Goal: Complete application form: Complete application form

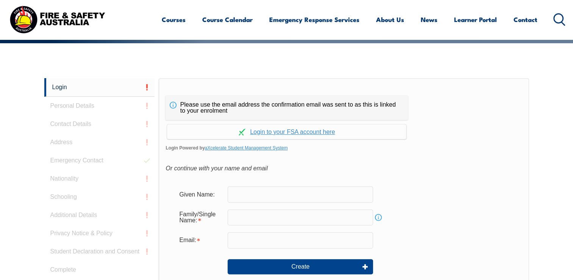
scroll to position [202, 0]
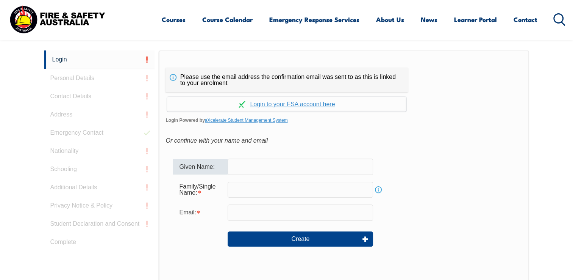
click at [248, 169] on input "text" at bounding box center [301, 166] width 146 height 16
type input "GERARD"
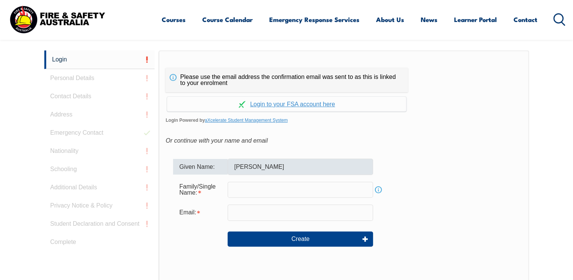
type input "[PERSON_NAME]"
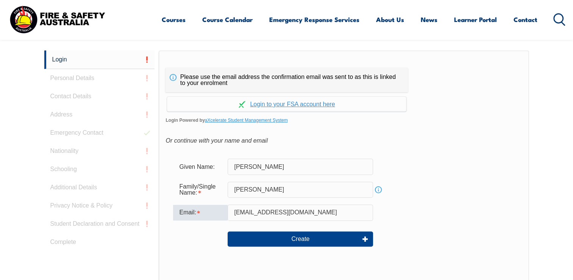
drag, startPoint x: 300, startPoint y: 209, endPoint x: 221, endPoint y: 219, distance: 80.2
click at [221, 219] on div "Email: coachgez@gmail.com" at bounding box center [344, 212] width 342 height 16
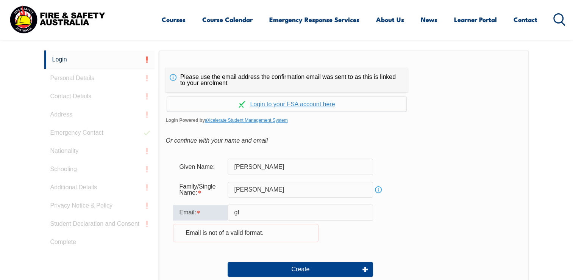
type input "gfeehan@consortiumclemenger.com.au"
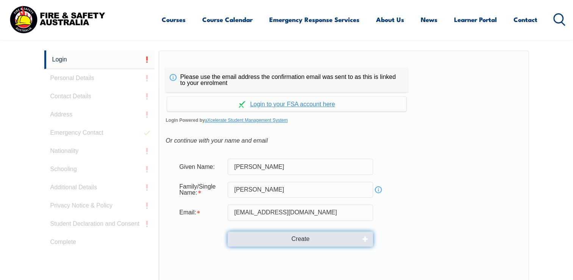
click at [298, 239] on button "Create" at bounding box center [301, 238] width 146 height 15
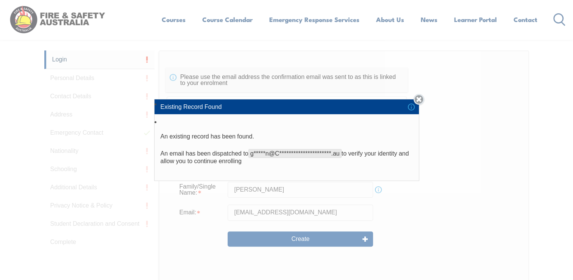
click at [423, 100] on link "Close" at bounding box center [419, 99] width 11 height 11
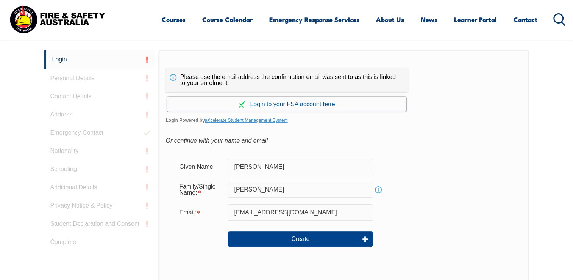
click at [289, 106] on link "Continue with aXcelerate" at bounding box center [287, 104] width 240 height 15
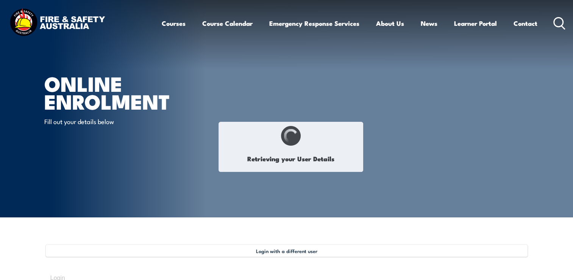
type input "Gerard"
type input "Feehan"
type input "FSJ6BJU4VT"
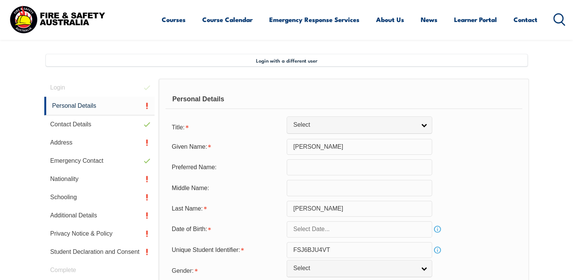
scroll to position [206, 0]
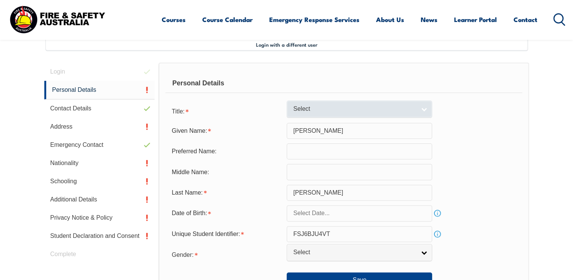
click at [305, 111] on span "Select" at bounding box center [354, 109] width 123 height 8
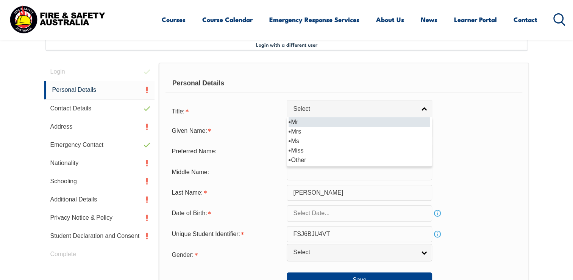
click at [300, 125] on li "Mr" at bounding box center [360, 121] width 142 height 9
select select "Mr"
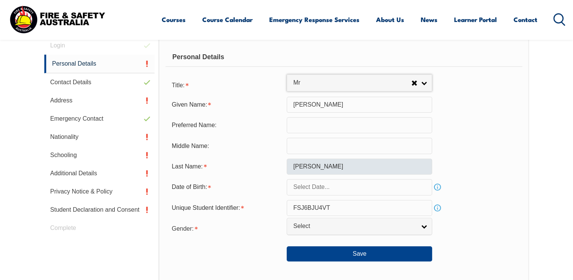
scroll to position [235, 0]
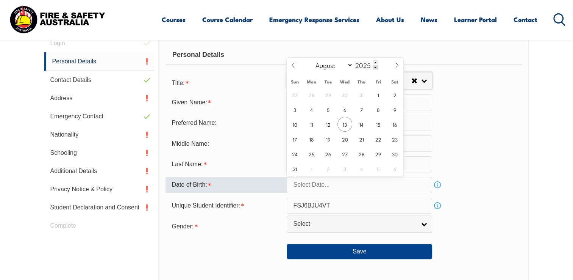
click at [335, 185] on input "text" at bounding box center [360, 185] width 146 height 16
click at [374, 62] on span at bounding box center [375, 62] width 5 height 5
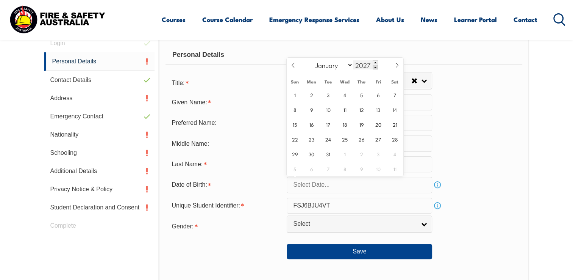
click at [375, 69] on span at bounding box center [375, 67] width 5 height 5
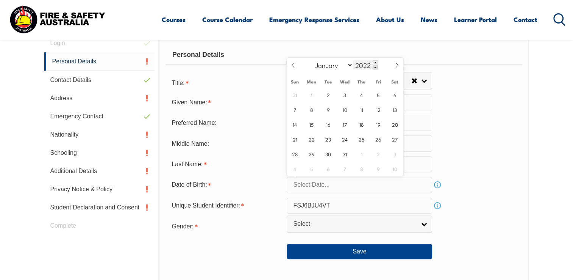
click at [375, 69] on span at bounding box center [375, 67] width 5 height 5
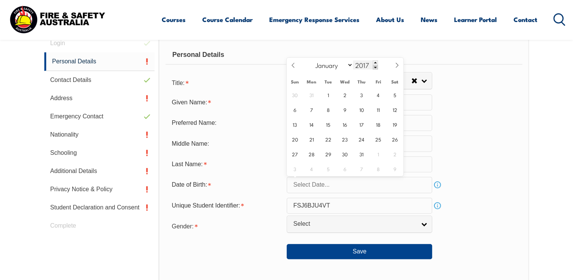
click at [375, 69] on span at bounding box center [375, 67] width 5 height 5
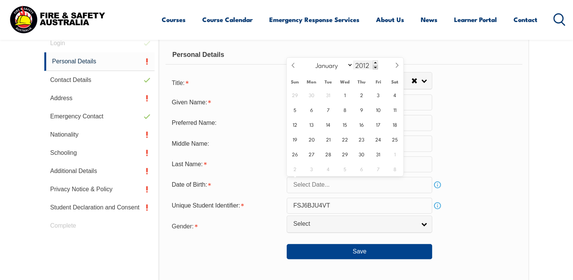
click at [375, 69] on span at bounding box center [375, 67] width 5 height 5
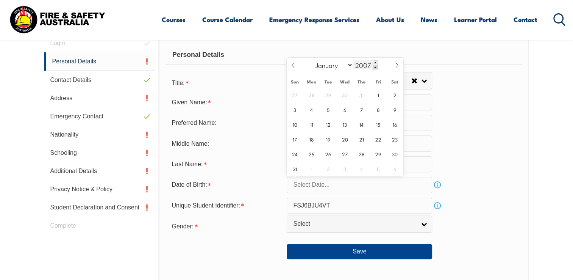
click at [375, 69] on span at bounding box center [375, 67] width 5 height 5
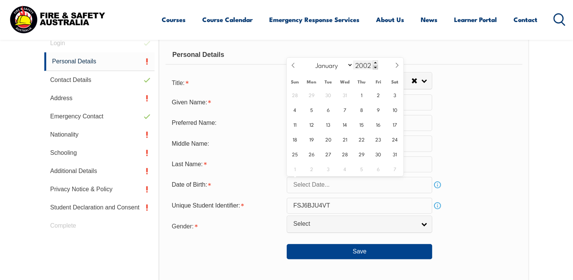
click at [375, 69] on span at bounding box center [375, 67] width 5 height 5
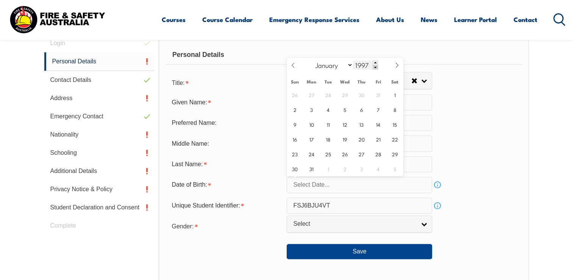
click at [375, 69] on span at bounding box center [375, 67] width 5 height 5
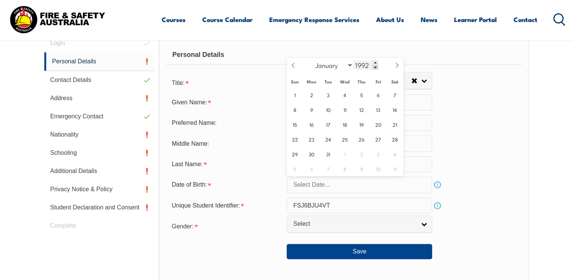
click at [375, 69] on span at bounding box center [375, 67] width 5 height 5
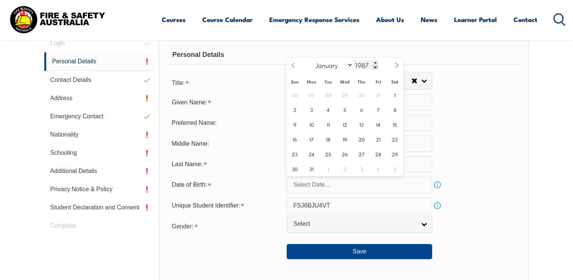
click at [375, 69] on span at bounding box center [375, 67] width 5 height 5
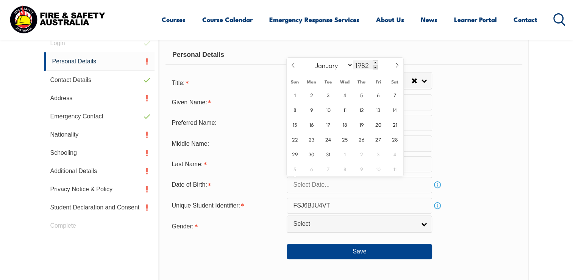
click at [375, 69] on span at bounding box center [375, 67] width 5 height 5
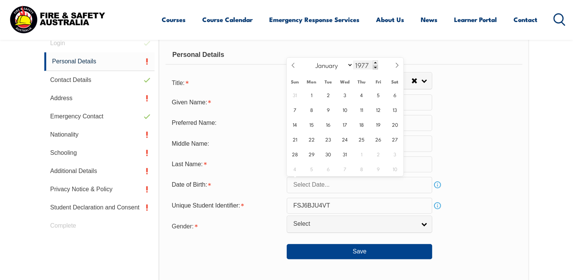
click at [375, 69] on span at bounding box center [375, 67] width 5 height 5
type input "1973"
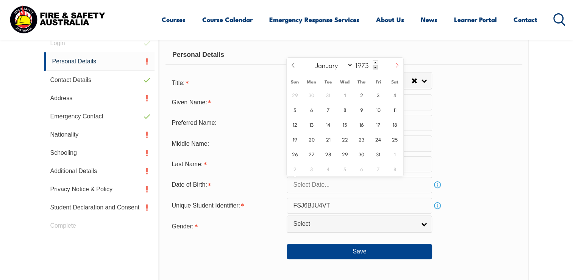
click at [397, 66] on icon at bounding box center [397, 65] width 5 height 5
select select "8"
click at [393, 125] on span "15" at bounding box center [395, 124] width 15 height 15
type input "September 15, 1973"
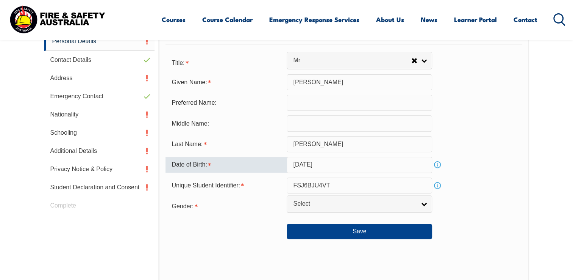
scroll to position [261, 0]
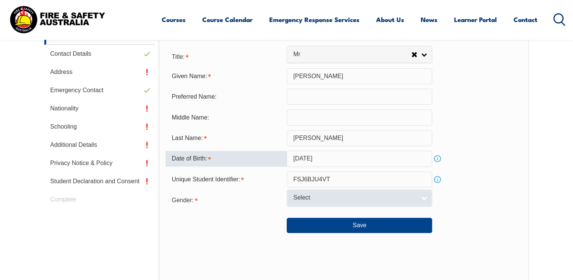
click at [428, 196] on link "Select" at bounding box center [360, 197] width 146 height 17
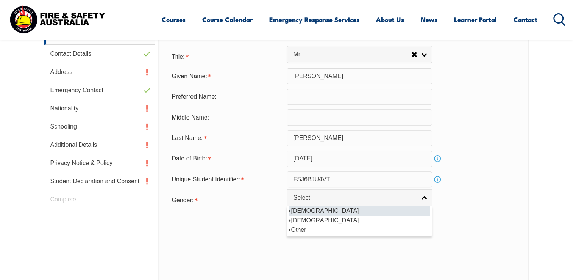
click at [322, 213] on li "Male" at bounding box center [360, 210] width 142 height 9
select select "M"
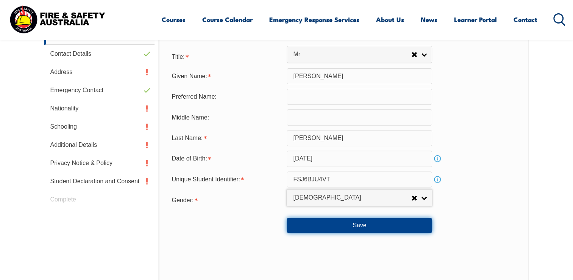
click at [353, 227] on button "Save" at bounding box center [360, 225] width 146 height 15
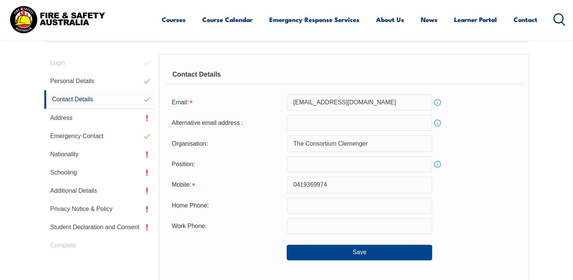
scroll to position [206, 0]
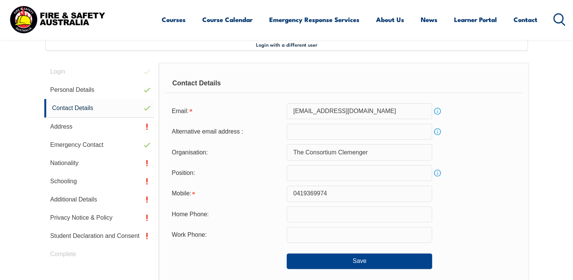
click at [308, 136] on input "email" at bounding box center [360, 132] width 146 height 16
type input "coachgez@gmail.com"
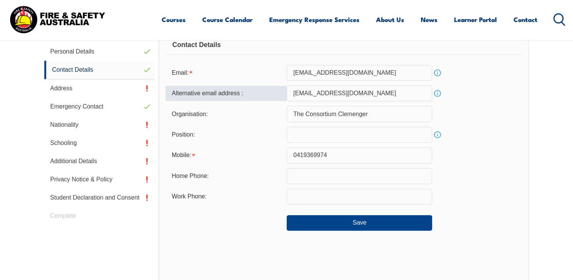
scroll to position [245, 0]
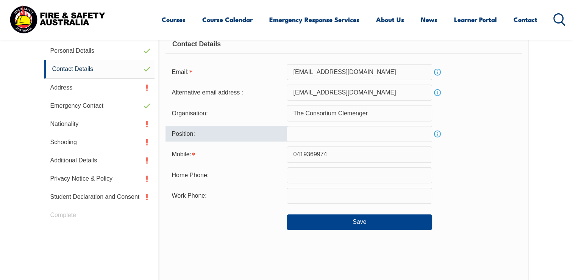
click at [326, 136] on input "text" at bounding box center [360, 134] width 146 height 16
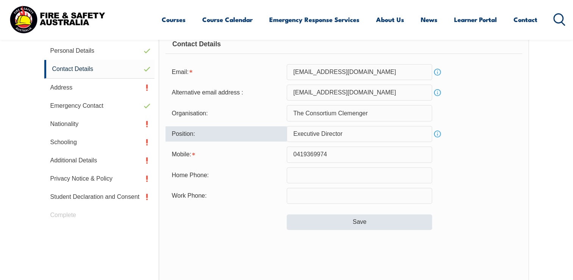
type input "Executive Director"
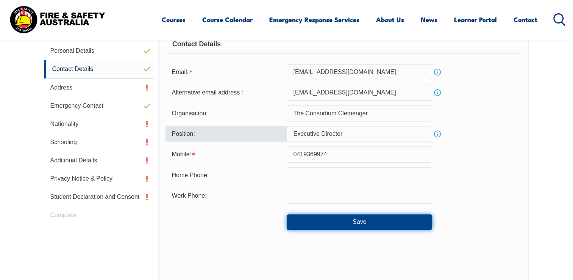
click at [323, 220] on button "Save" at bounding box center [360, 221] width 146 height 15
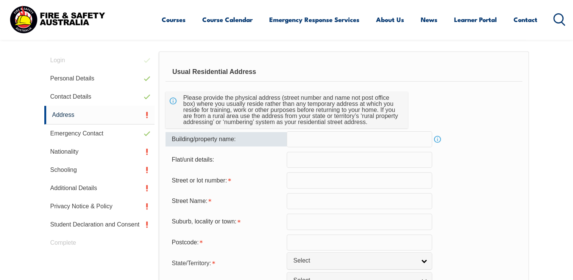
scroll to position [206, 0]
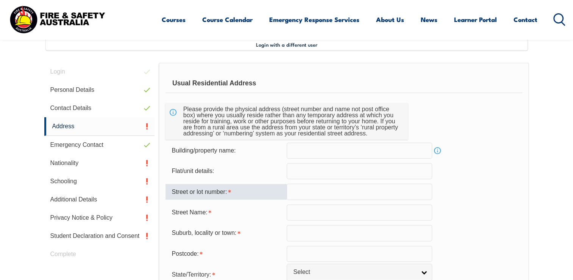
click at [308, 194] on input "text" at bounding box center [360, 191] width 146 height 16
type input "18 Macgregor St"
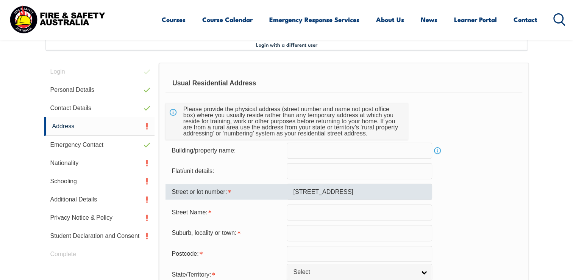
type input "Malvern East"
type input "3145"
select select "VIC"
select select "1101"
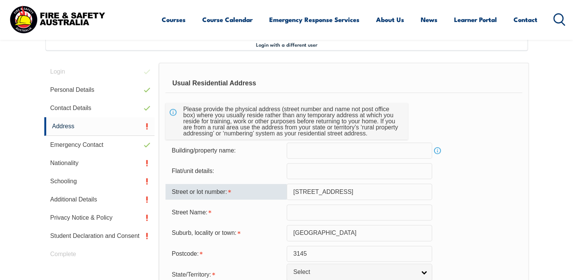
click at [348, 191] on input "18 Macgregor St" at bounding box center [360, 191] width 146 height 16
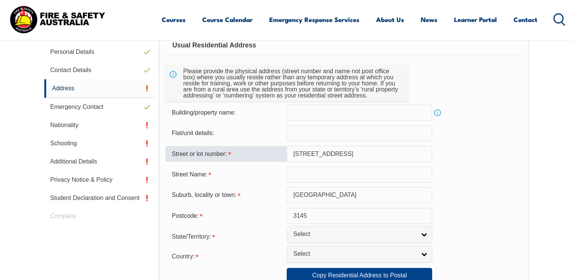
scroll to position [244, 0]
drag, startPoint x: 345, startPoint y: 156, endPoint x: 278, endPoint y: 158, distance: 67.1
click at [278, 158] on div "Street or lot number: 18 Macgregor St" at bounding box center [344, 154] width 357 height 16
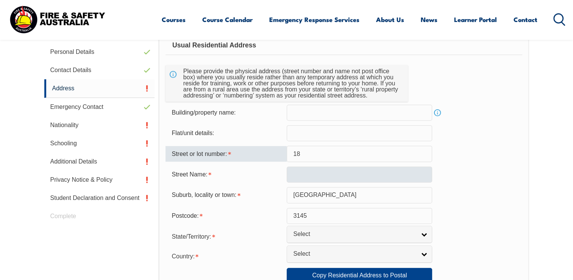
type input "18"
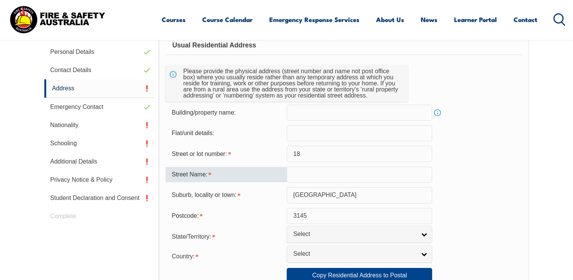
click at [294, 171] on input "text" at bounding box center [360, 174] width 146 height 16
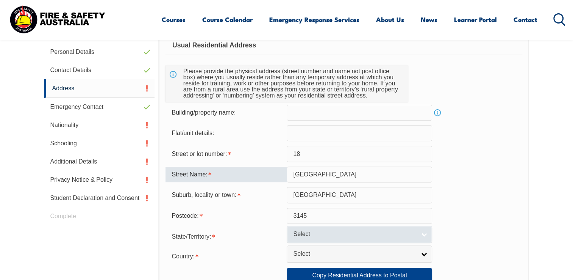
type input "Macgregor Street"
click at [324, 230] on span "Select" at bounding box center [354, 234] width 123 height 8
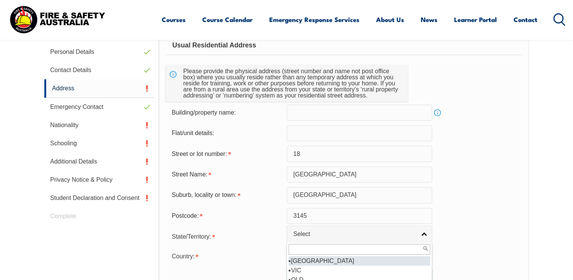
scroll to position [4, 0]
drag, startPoint x: 295, startPoint y: 271, endPoint x: 293, endPoint y: 264, distance: 7.1
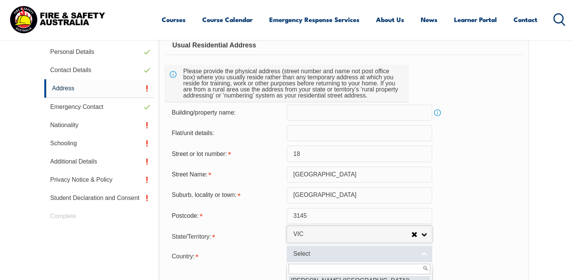
click at [329, 254] on span "Select" at bounding box center [354, 254] width 123 height 8
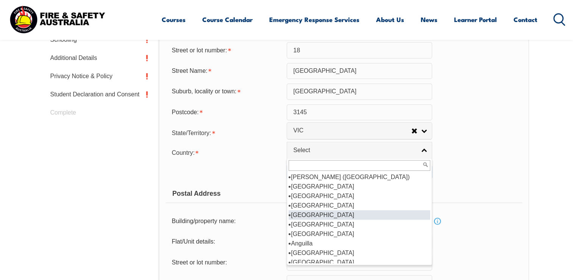
scroll to position [70, 0]
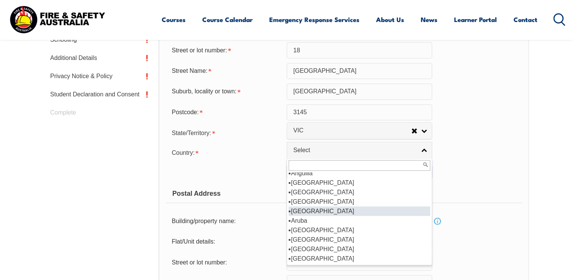
click at [370, 213] on li "Armenia" at bounding box center [360, 210] width 142 height 9
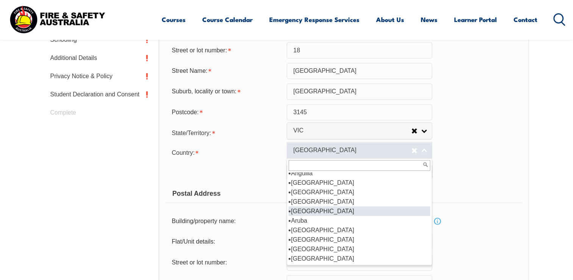
click at [340, 150] on span "Armenia" at bounding box center [352, 150] width 118 height 8
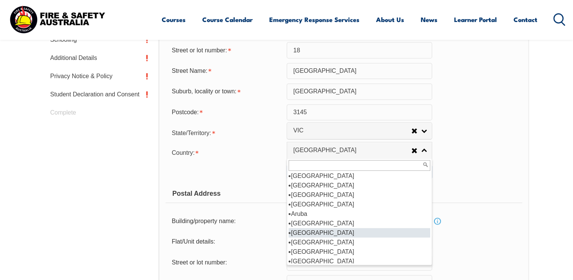
scroll to position [77, 0]
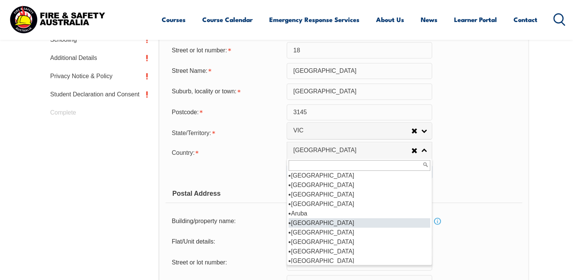
click at [309, 224] on li "Australia" at bounding box center [360, 222] width 142 height 9
select select "1101"
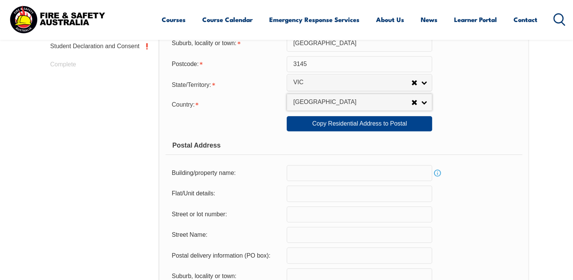
scroll to position [396, 0]
click at [438, 175] on link "Info" at bounding box center [437, 173] width 11 height 11
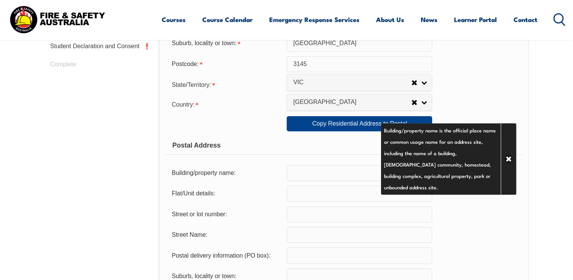
click at [496, 77] on div "State/Territory: NSW VIC QLD SA WA TAS NT ACT Other Australian Territory Overse…" at bounding box center [344, 84] width 357 height 15
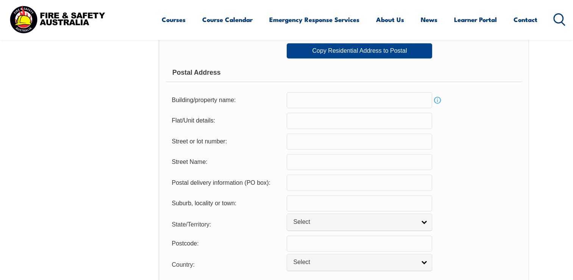
scroll to position [469, 0]
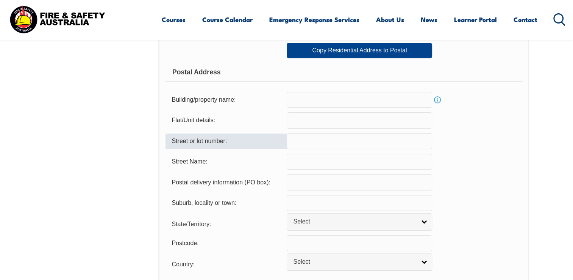
click at [315, 143] on input "text" at bounding box center [360, 141] width 146 height 16
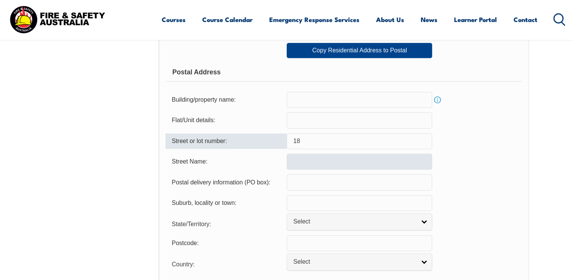
type input "18"
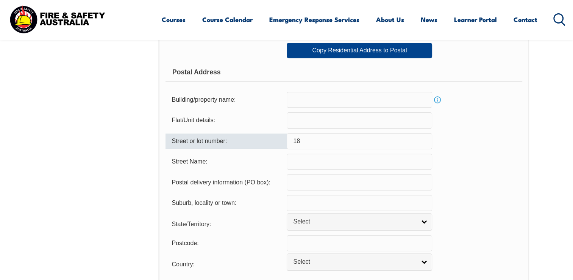
click at [295, 163] on input "text" at bounding box center [360, 162] width 146 height 16
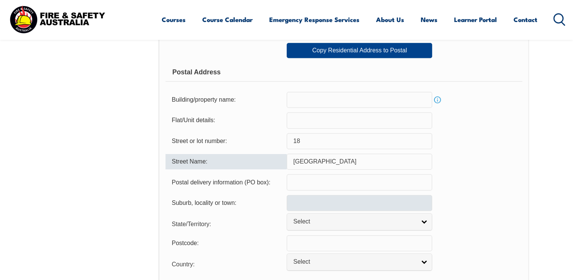
type input "Macgregor Street"
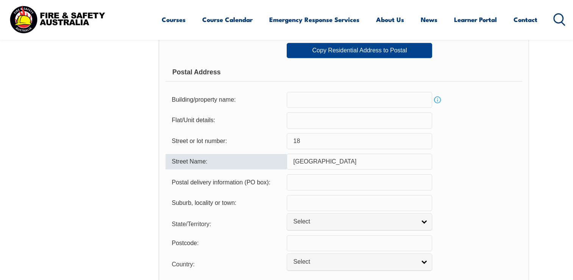
click at [297, 202] on input "text" at bounding box center [360, 203] width 146 height 16
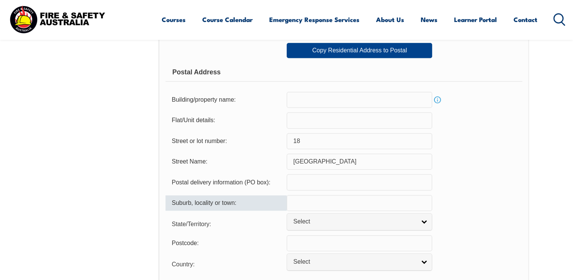
type input "Malvern East"
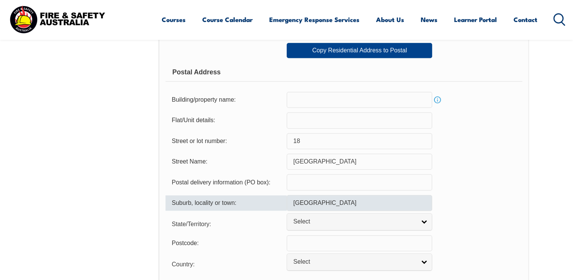
type input "3145"
select select "VIC"
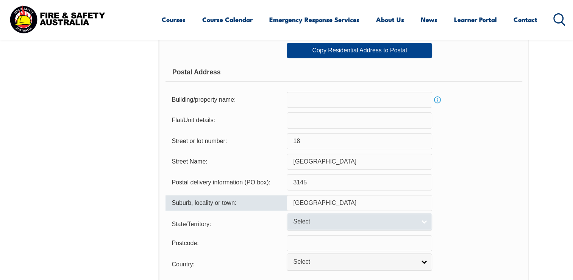
click at [315, 218] on span "Select" at bounding box center [354, 222] width 123 height 8
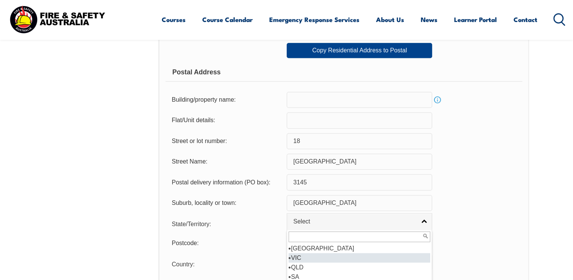
click at [304, 257] on li "VIC" at bounding box center [360, 257] width 142 height 9
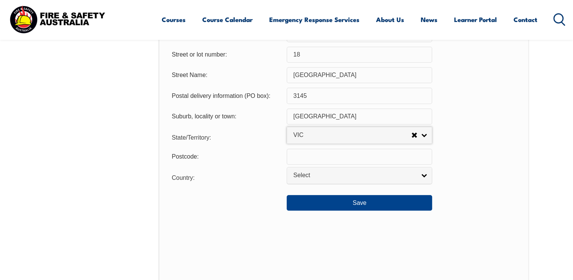
scroll to position [556, 0]
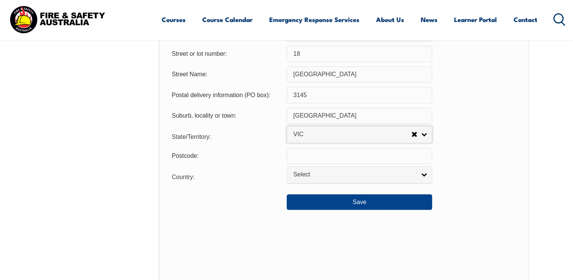
click at [307, 160] on input "text" at bounding box center [360, 156] width 146 height 16
type input "3145"
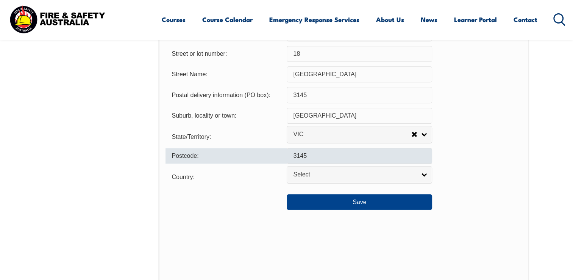
select select "1101"
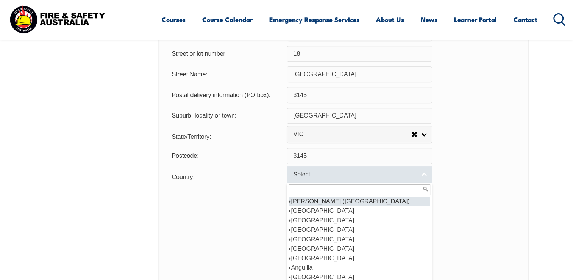
click at [316, 175] on span "Select" at bounding box center [354, 175] width 123 height 8
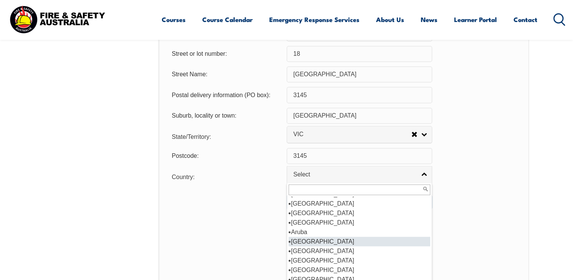
scroll to position [83, 0]
click at [307, 240] on li "Australia" at bounding box center [360, 241] width 142 height 9
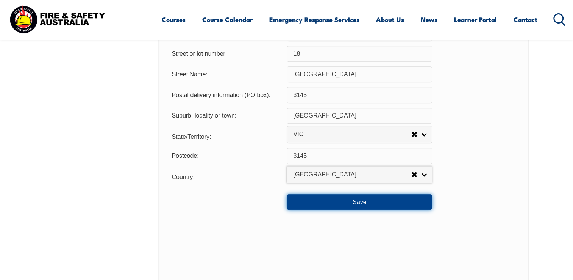
click at [353, 202] on button "Save" at bounding box center [360, 201] width 146 height 15
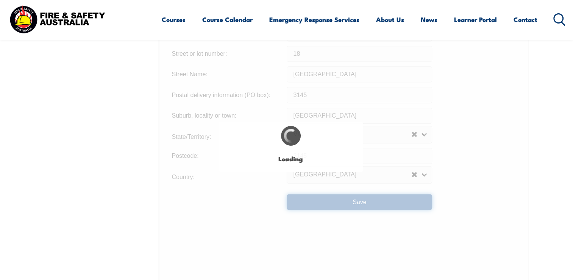
type input "18"
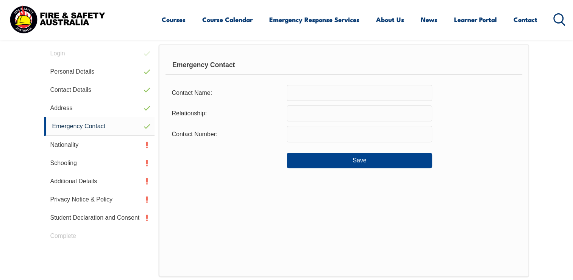
scroll to position [206, 0]
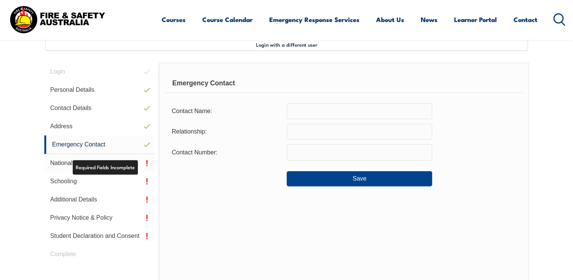
click at [103, 169] on link "Nationality" at bounding box center [99, 163] width 111 height 18
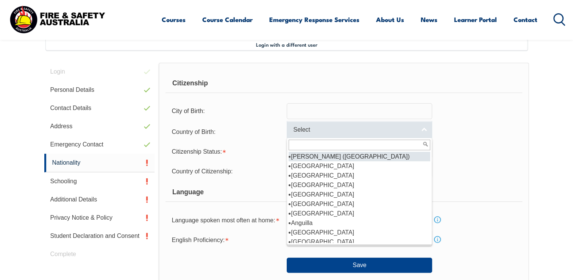
click at [330, 133] on link "Select" at bounding box center [360, 129] width 146 height 17
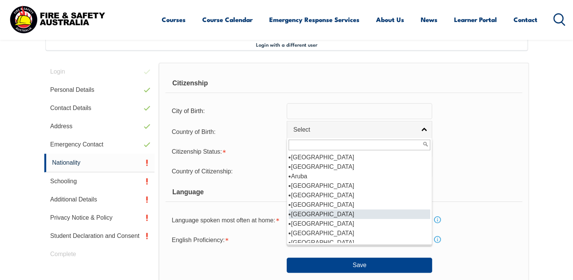
scroll to position [94, 0]
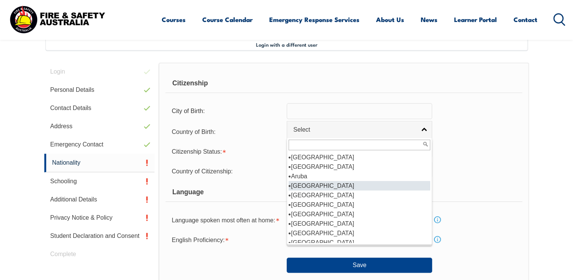
click at [311, 185] on li "Australia" at bounding box center [360, 185] width 142 height 9
select select "1101"
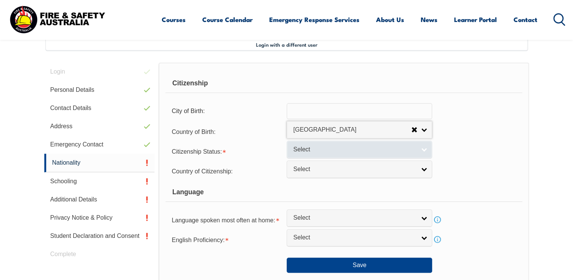
click at [316, 150] on span "Select" at bounding box center [354, 150] width 123 height 8
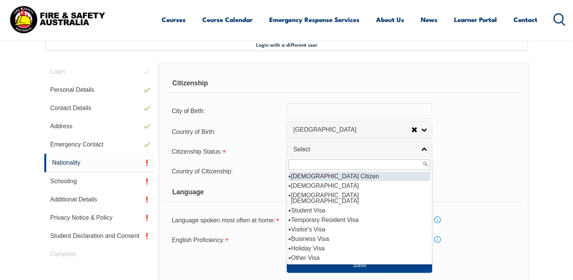
click at [315, 172] on li "Australian Citizen" at bounding box center [360, 175] width 142 height 9
select select "1"
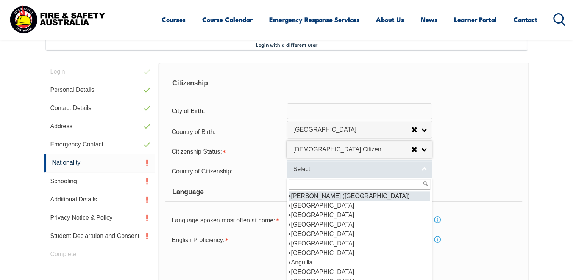
click at [311, 171] on span "Select" at bounding box center [354, 169] width 123 height 8
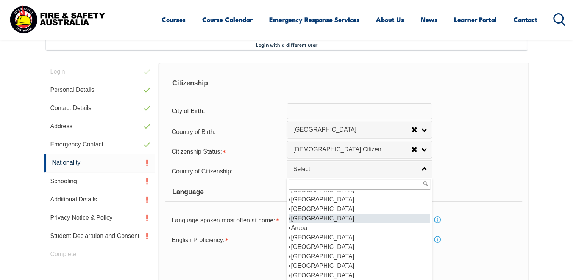
scroll to position [88, 0]
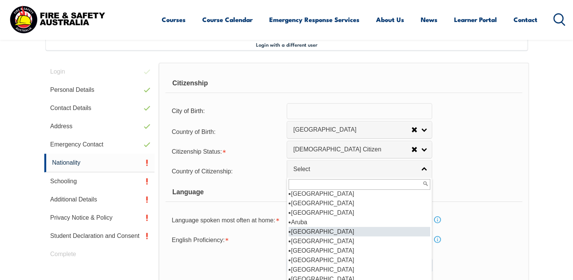
click at [311, 229] on li "Australia" at bounding box center [360, 231] width 142 height 9
select select "1101"
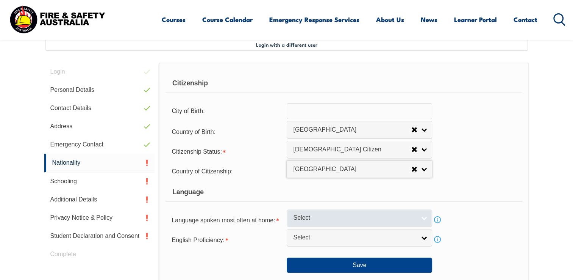
click at [318, 220] on span "Select" at bounding box center [354, 218] width 123 height 8
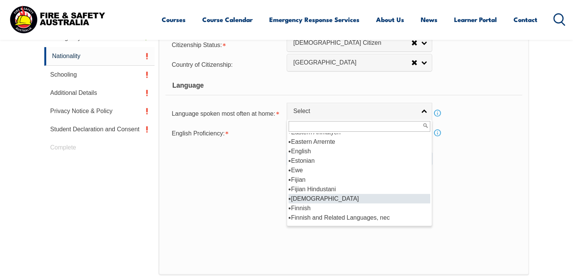
scroll to position [932, 0]
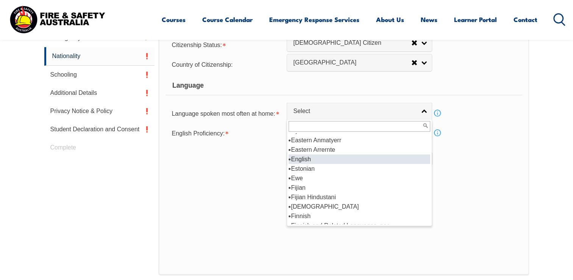
click at [305, 158] on li "English" at bounding box center [360, 158] width 142 height 9
select select "1201"
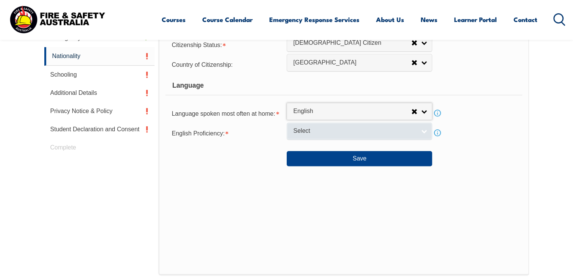
click at [315, 131] on span "Select" at bounding box center [354, 131] width 123 height 8
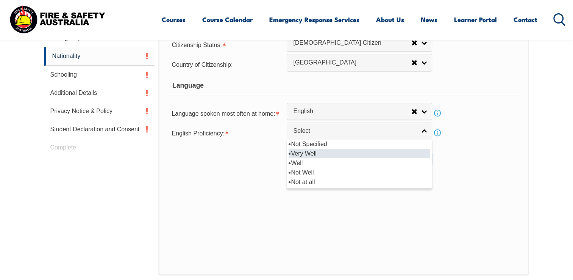
click at [314, 154] on li "Very Well" at bounding box center [360, 153] width 142 height 9
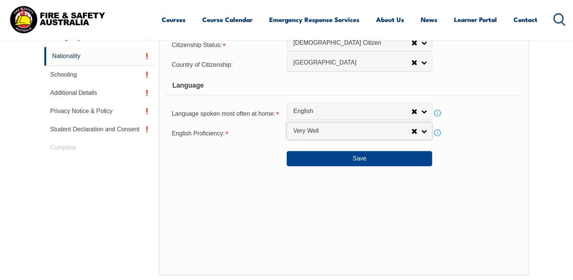
select select "1"
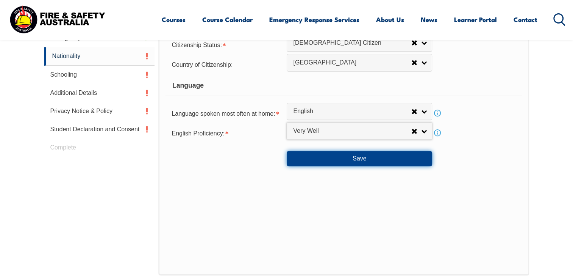
click at [343, 157] on button "Save" at bounding box center [360, 158] width 146 height 15
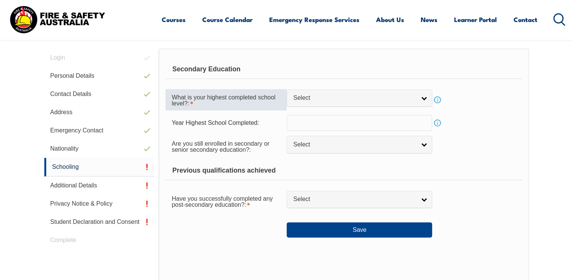
scroll to position [206, 0]
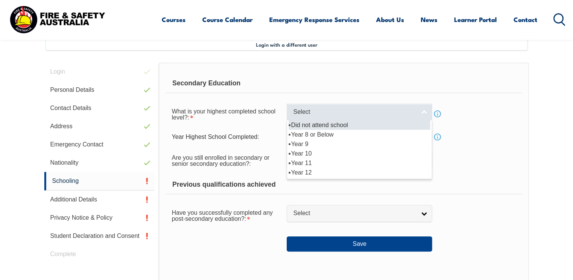
click at [330, 113] on span "Select" at bounding box center [354, 112] width 123 height 8
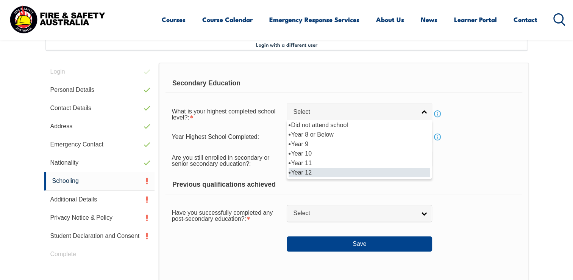
click at [303, 174] on li "Year 12" at bounding box center [360, 172] width 142 height 9
select select "12"
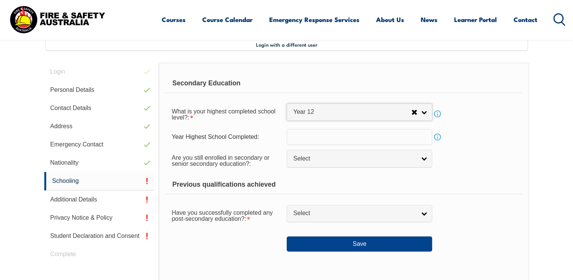
click at [318, 139] on input "text" at bounding box center [360, 137] width 146 height 16
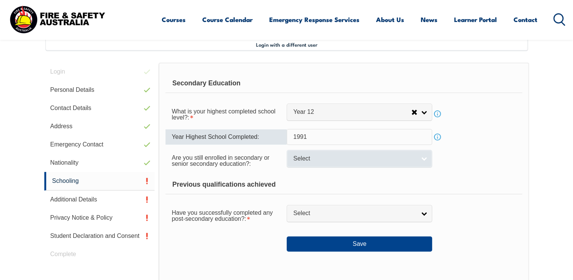
type input "1991"
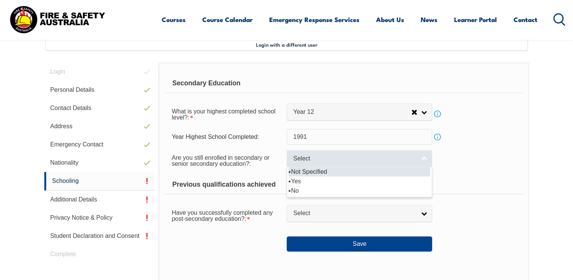
click at [311, 160] on span "Select" at bounding box center [354, 159] width 123 height 8
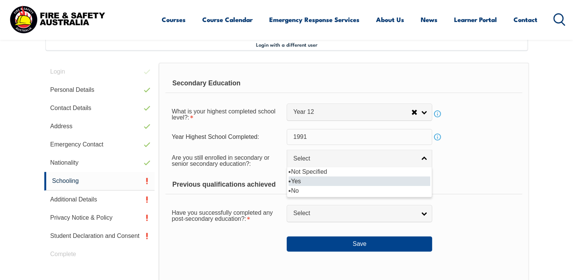
click at [302, 180] on li "Yes" at bounding box center [360, 180] width 142 height 9
select select "true"
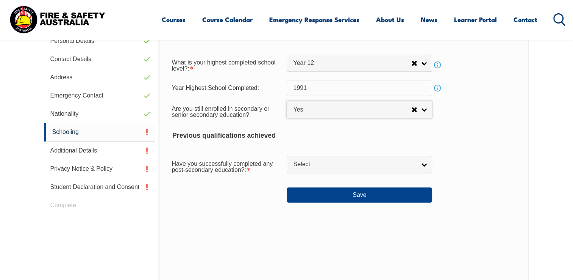
scroll to position [256, 0]
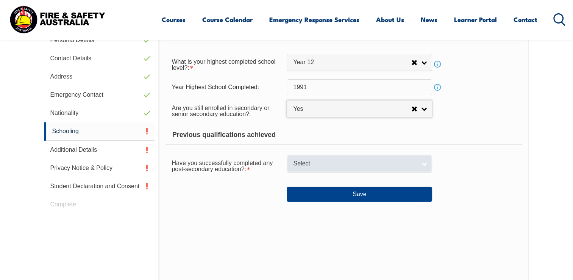
click at [308, 165] on span "Select" at bounding box center [354, 164] width 123 height 8
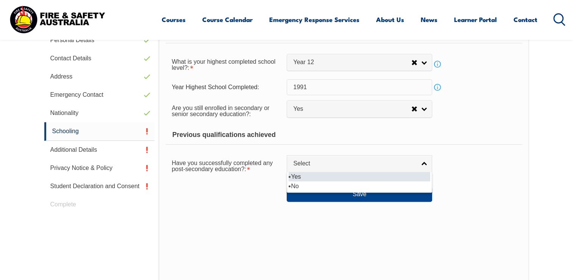
click at [299, 175] on li "Yes" at bounding box center [360, 176] width 142 height 9
select select "true"
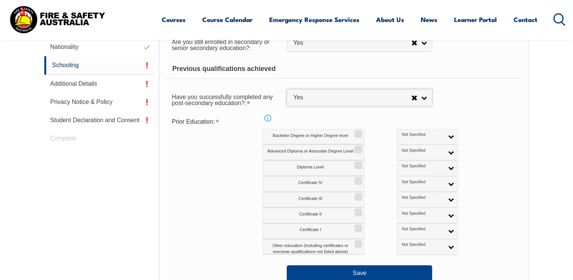
scroll to position [323, 0]
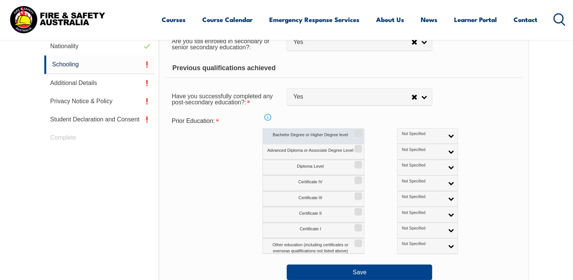
click at [358, 131] on input "Bachelor Degree or Higher Degree level" at bounding box center [357, 130] width 5 height 1
checkbox input "true"
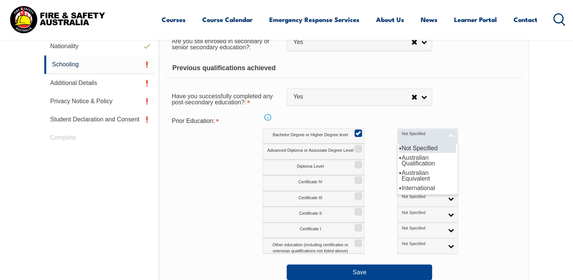
click at [405, 138] on link "Not Specified" at bounding box center [428, 136] width 61 height 16
click at [400, 160] on li "Australian Qualification" at bounding box center [428, 160] width 57 height 15
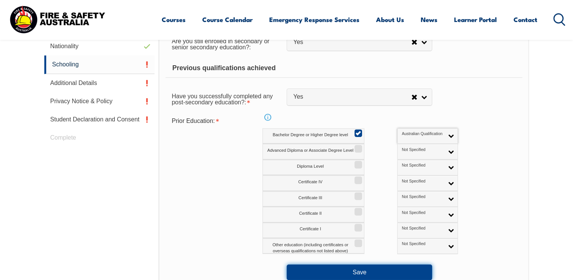
click at [350, 266] on button "Save" at bounding box center [360, 271] width 146 height 15
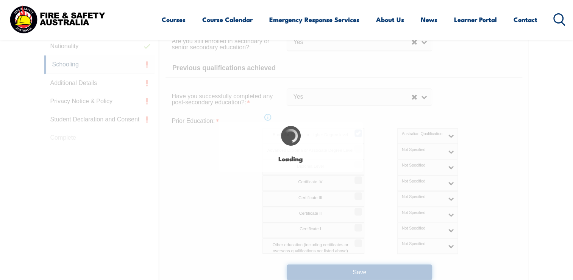
select select
select select "true"
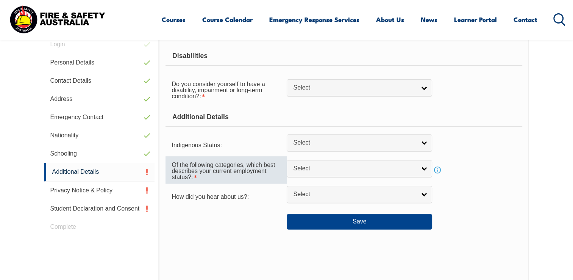
scroll to position [206, 0]
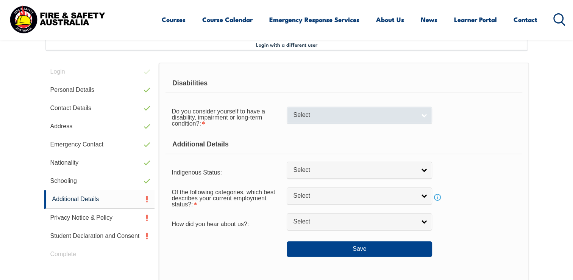
click at [342, 121] on link "Select" at bounding box center [360, 115] width 146 height 17
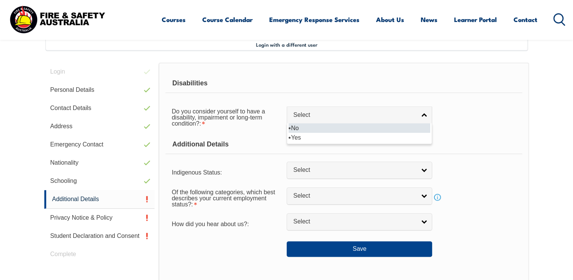
click at [314, 127] on li "No" at bounding box center [360, 127] width 142 height 9
select select "false"
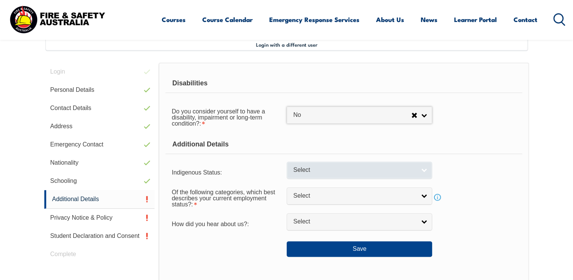
click at [312, 174] on link "Select" at bounding box center [360, 169] width 146 height 17
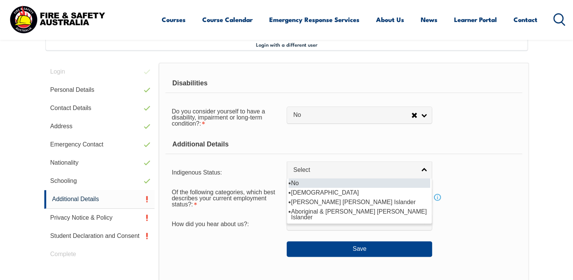
click at [299, 184] on li "No" at bounding box center [360, 182] width 142 height 9
select select "4"
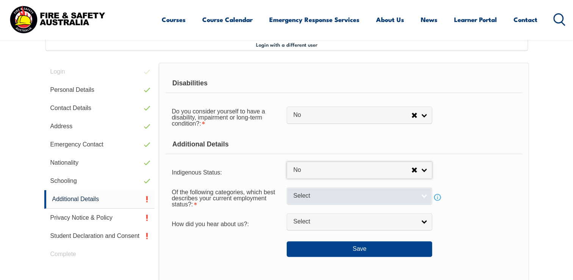
click at [306, 200] on link "Select" at bounding box center [360, 195] width 146 height 17
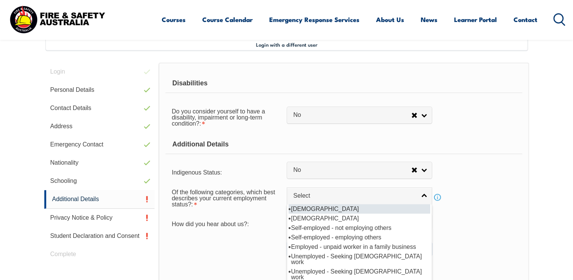
click at [312, 210] on li "Full-time employee" at bounding box center [360, 208] width 142 height 9
select select "1"
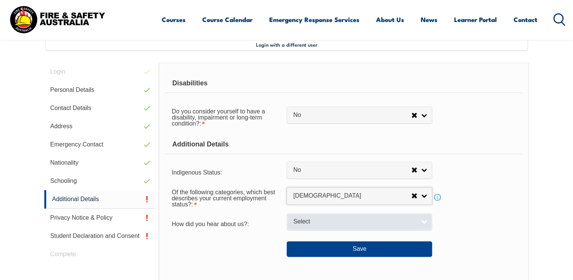
click at [309, 225] on link "Select" at bounding box center [360, 221] width 146 height 17
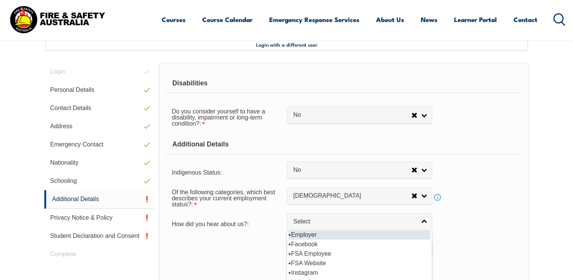
click at [329, 235] on li "Employer" at bounding box center [360, 234] width 142 height 9
select select "8019"
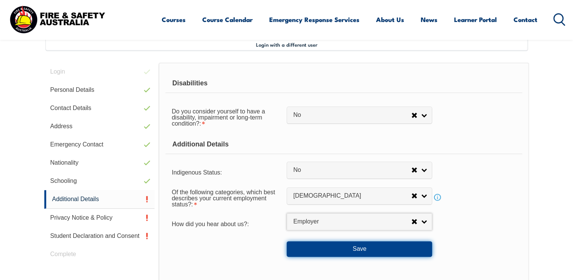
click at [325, 250] on button "Save" at bounding box center [360, 248] width 146 height 15
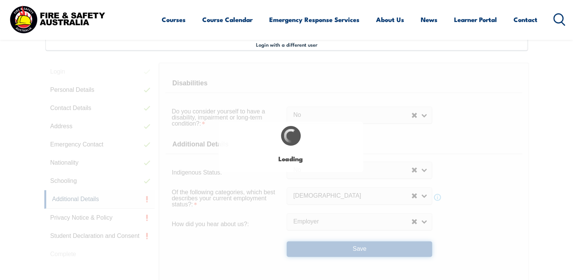
select select "false"
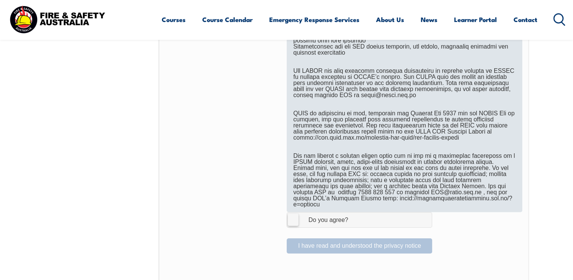
scroll to position [429, 0]
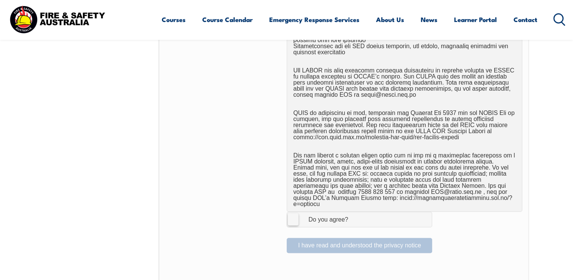
click at [295, 215] on label "I Agree Do you agree?" at bounding box center [360, 219] width 146 height 15
click at [354, 215] on input "I Agree Do you agree?" at bounding box center [360, 219] width 13 height 14
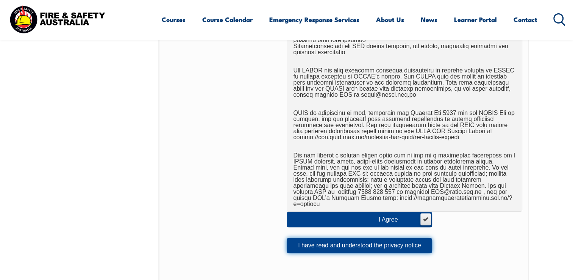
click at [346, 241] on button "I have read and understood the privacy notice" at bounding box center [360, 245] width 146 height 15
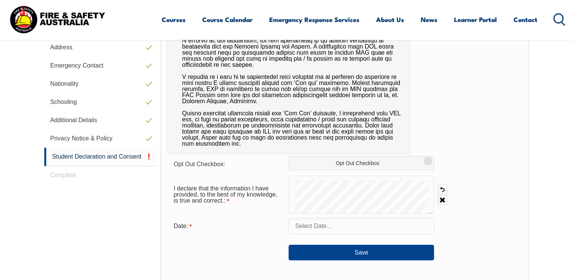
scroll to position [285, 0]
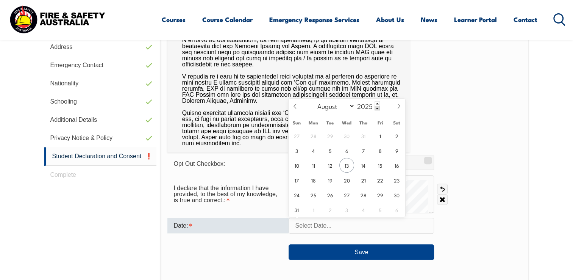
click at [309, 231] on input "text" at bounding box center [362, 226] width 146 height 16
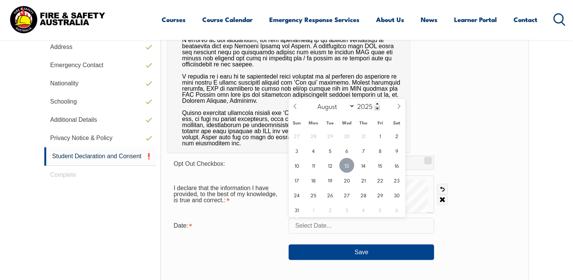
click at [348, 163] on span "13" at bounding box center [347, 165] width 15 height 15
type input "August 13, 2025"
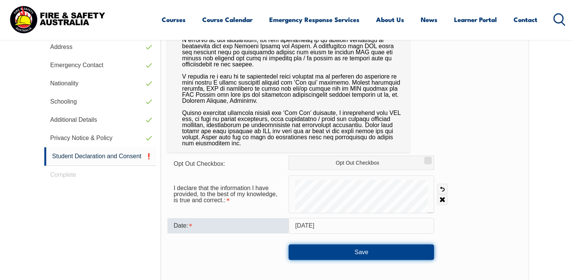
click at [335, 252] on button "Save" at bounding box center [362, 251] width 146 height 15
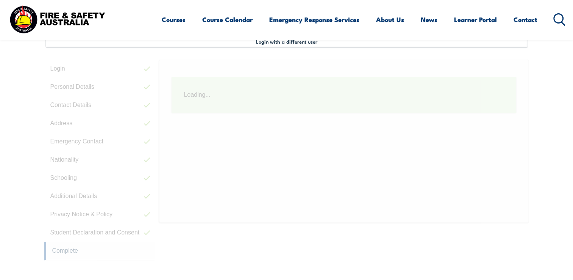
scroll to position [206, 0]
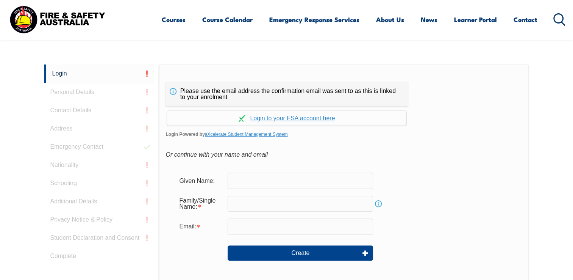
scroll to position [202, 0]
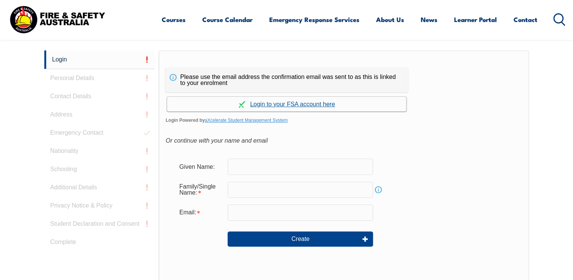
click at [294, 107] on link "Continue with aXcelerate" at bounding box center [287, 104] width 240 height 15
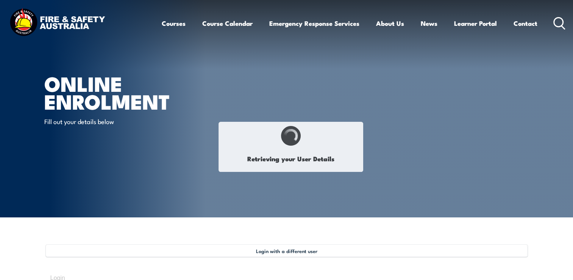
select select "Mr"
type input "[PERSON_NAME]"
type input "[DATE]"
type input "FSJ6BJU4VT"
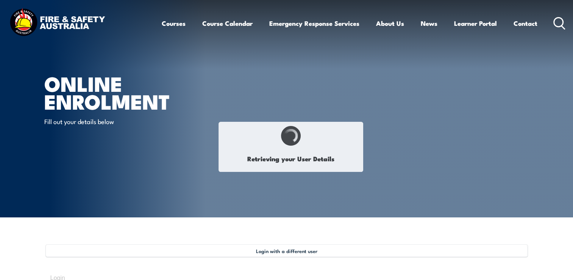
select select "M"
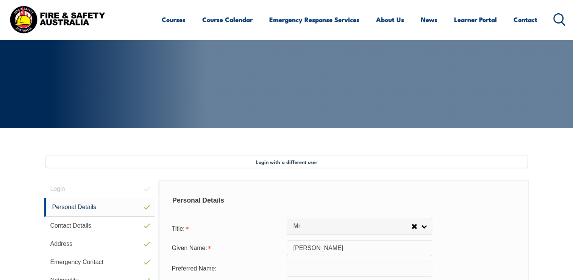
scroll to position [206, 0]
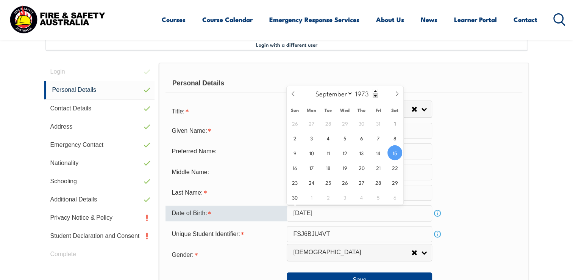
drag, startPoint x: 315, startPoint y: 216, endPoint x: 201, endPoint y: 217, distance: 114.5
click at [201, 217] on div "Date of Birth: September 15, 1973 Info" at bounding box center [344, 213] width 357 height 16
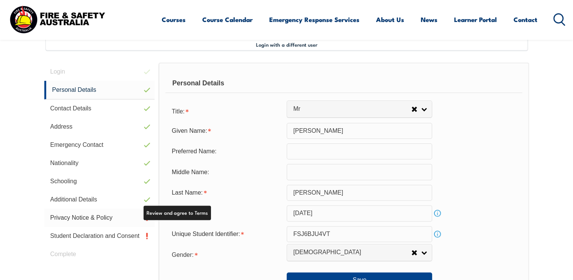
click at [127, 220] on link "Privacy Notice & Policy" at bounding box center [99, 217] width 111 height 18
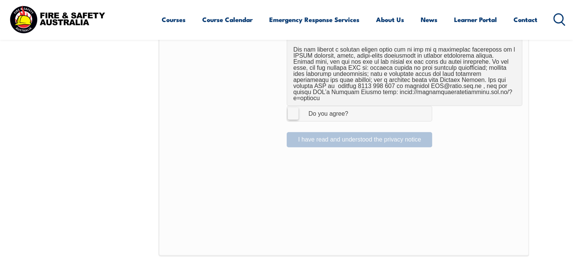
scroll to position [535, 0]
click at [298, 106] on label "I Agree Do you agree?" at bounding box center [360, 113] width 146 height 15
click at [354, 106] on input "I Agree Do you agree?" at bounding box center [360, 113] width 13 height 14
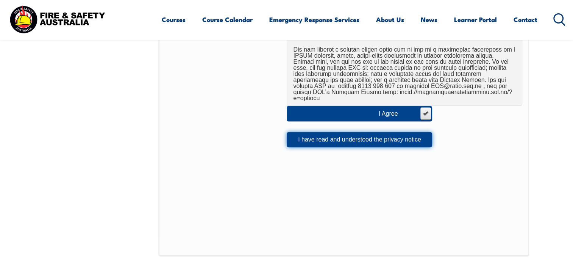
click at [326, 132] on button "I have read and understood the privacy notice" at bounding box center [360, 139] width 146 height 15
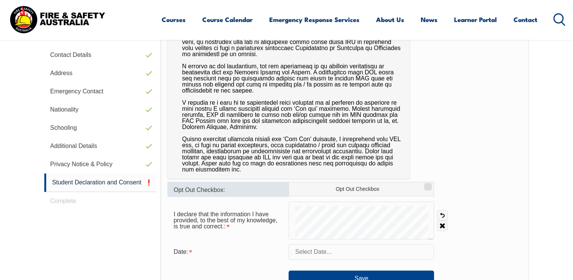
scroll to position [261, 0]
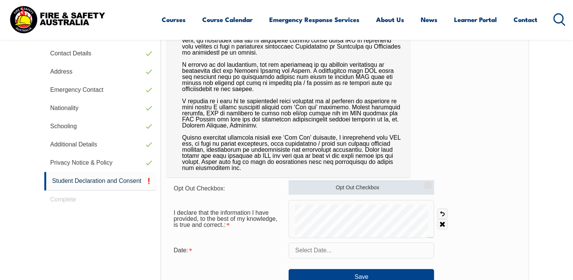
click at [330, 189] on label "Opt Out Checkbox" at bounding box center [362, 187] width 146 height 14
click at [425, 183] on input "Opt Out Checkbox" at bounding box center [427, 182] width 5 height 1
checkbox input "true"
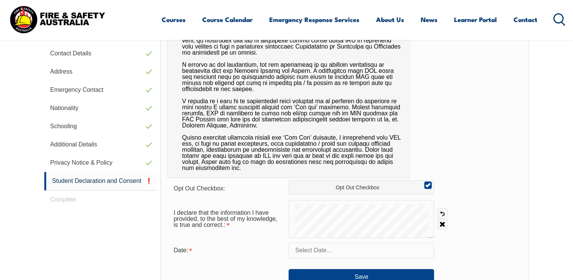
click at [339, 254] on input "text" at bounding box center [362, 250] width 146 height 16
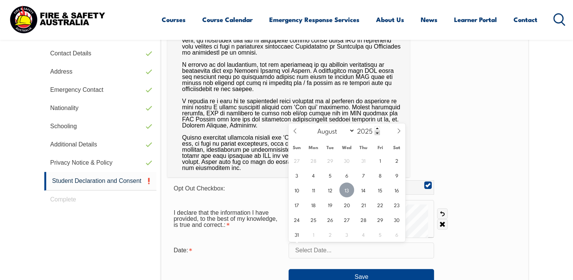
click at [348, 193] on span "13" at bounding box center [347, 189] width 15 height 15
type input "August 13, 2025"
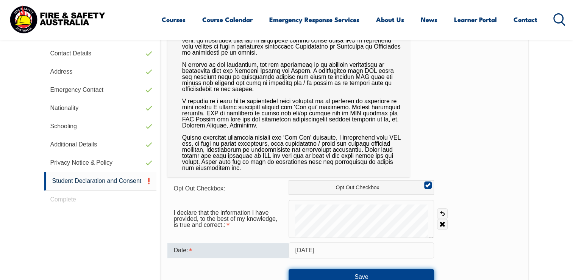
click at [346, 275] on button "Save" at bounding box center [362, 276] width 146 height 15
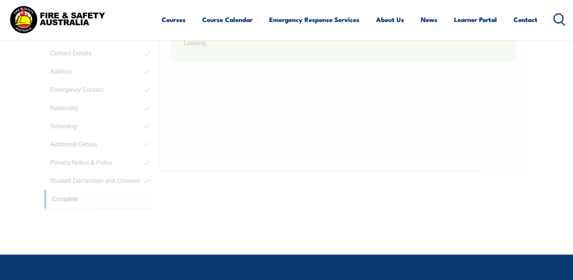
scroll to position [231, 0]
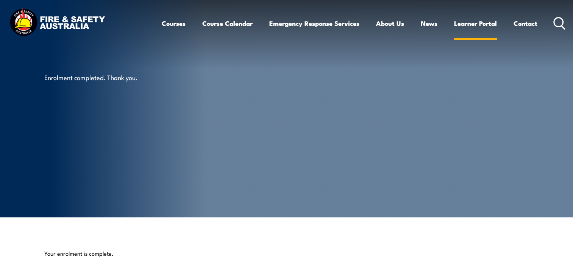
click at [471, 25] on link "Learner Portal" at bounding box center [475, 23] width 43 height 20
